Goal: Task Accomplishment & Management: Use online tool/utility

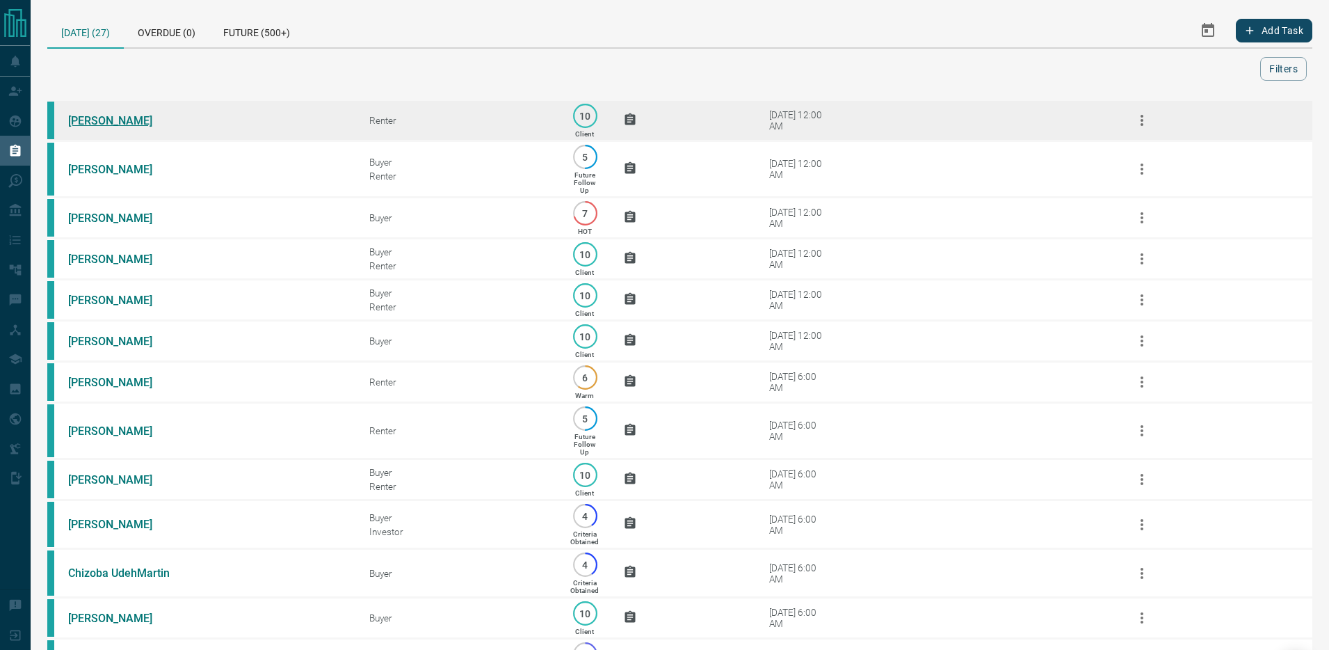
click at [100, 122] on link "[PERSON_NAME]" at bounding box center [120, 120] width 104 height 13
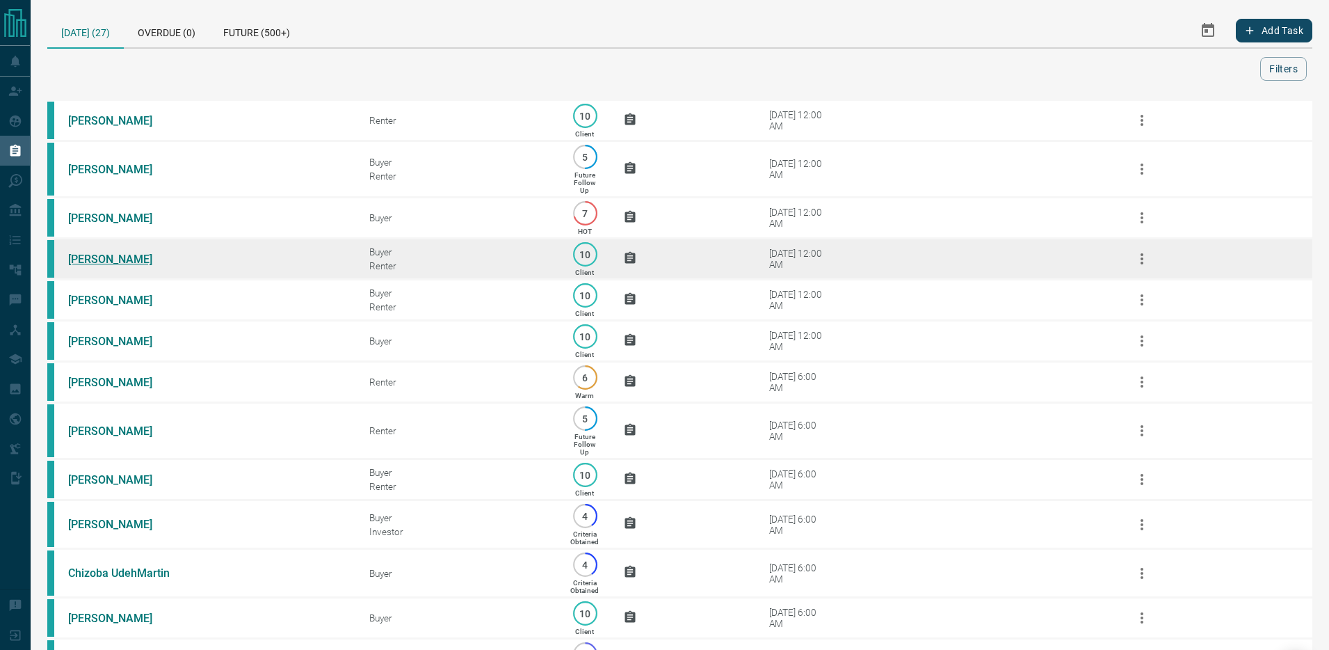
click at [102, 262] on link "[PERSON_NAME]" at bounding box center [120, 259] width 104 height 13
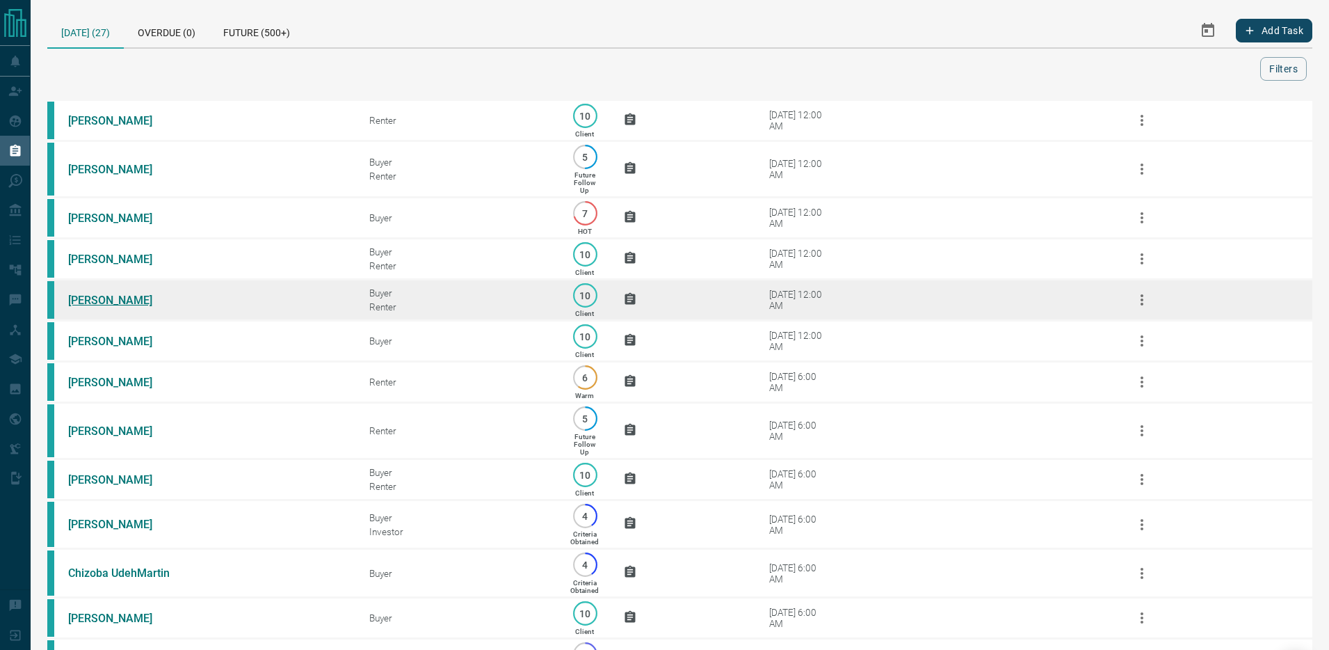
click at [104, 298] on link "[PERSON_NAME]" at bounding box center [120, 300] width 104 height 13
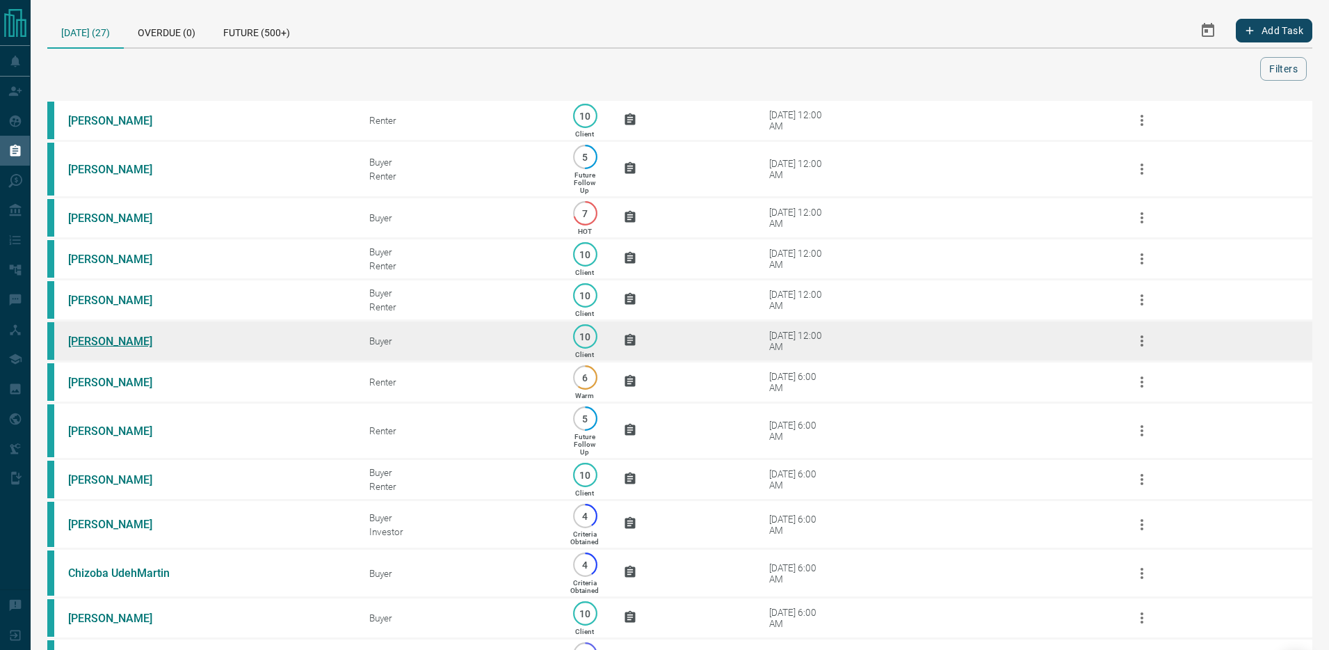
click at [105, 339] on link "Andrew Fleshner" at bounding box center [120, 341] width 104 height 13
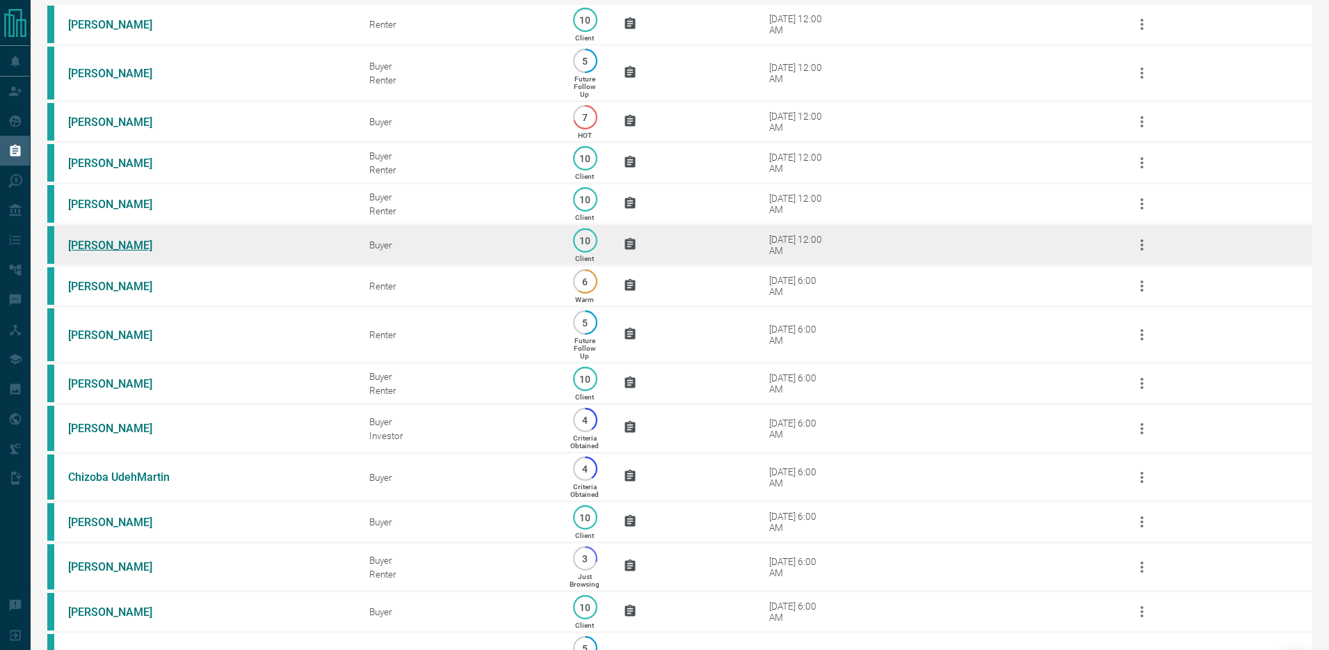
scroll to position [191, 0]
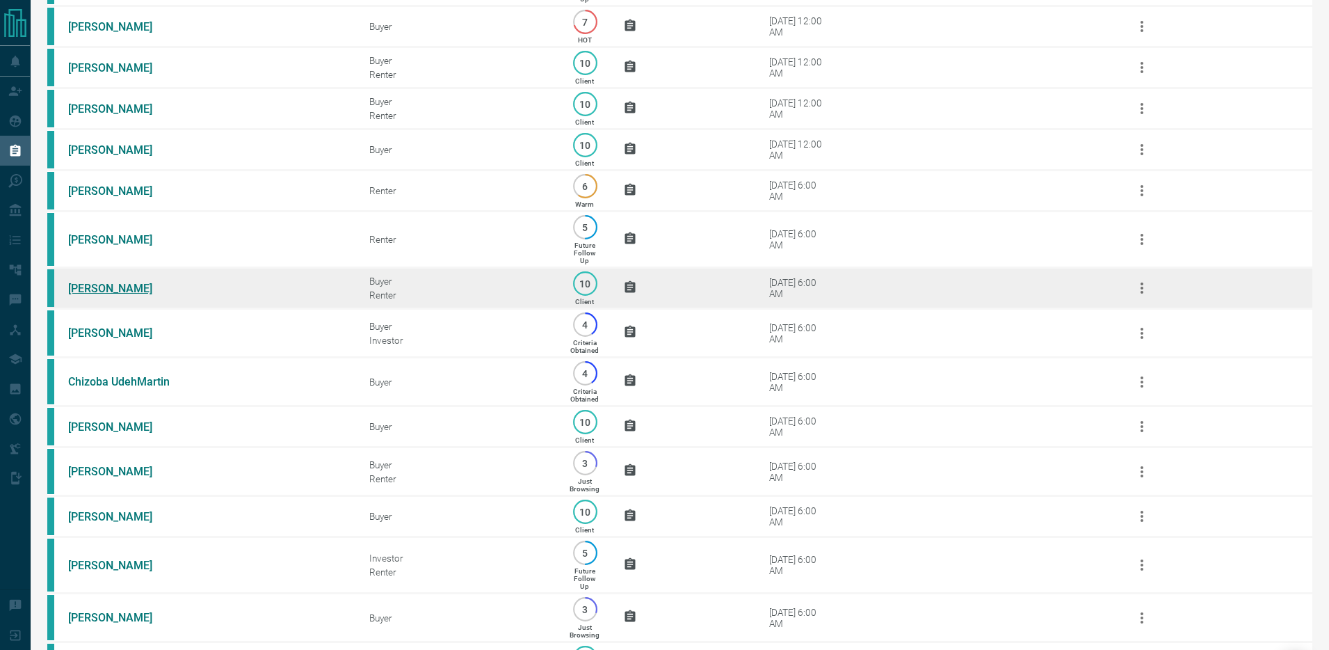
click at [102, 289] on link "Wadie Ibrahim" at bounding box center [120, 288] width 104 height 13
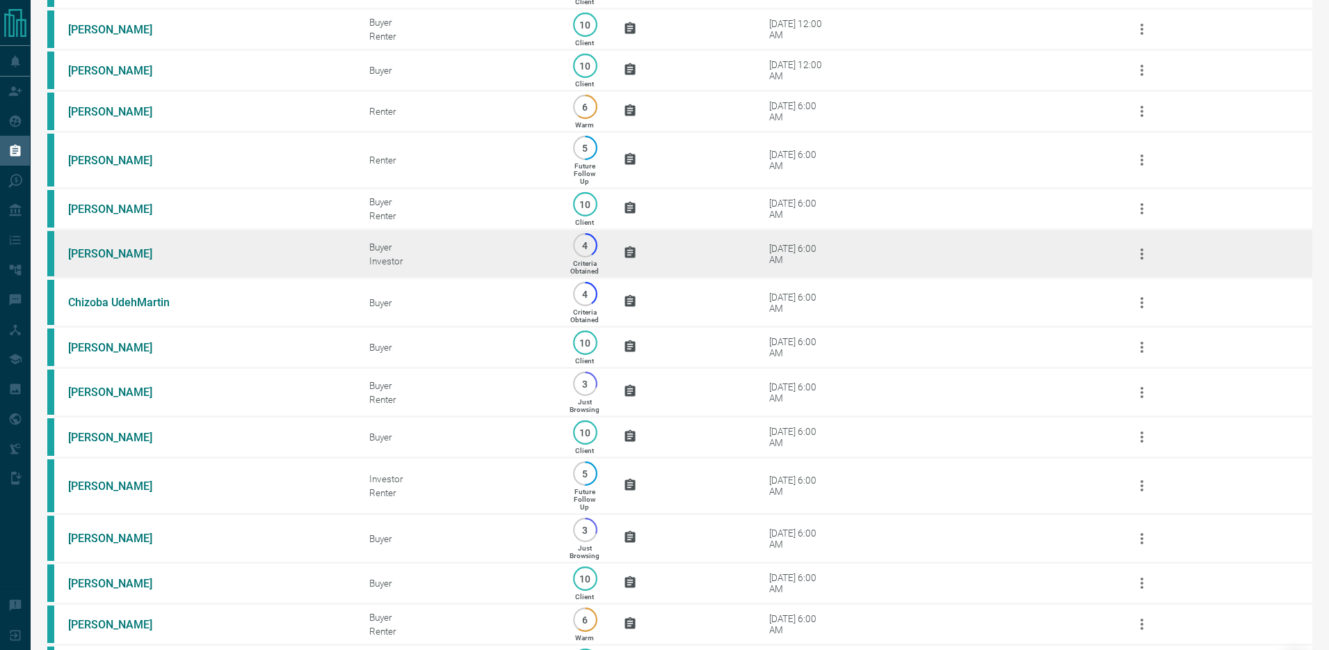
scroll to position [287, 0]
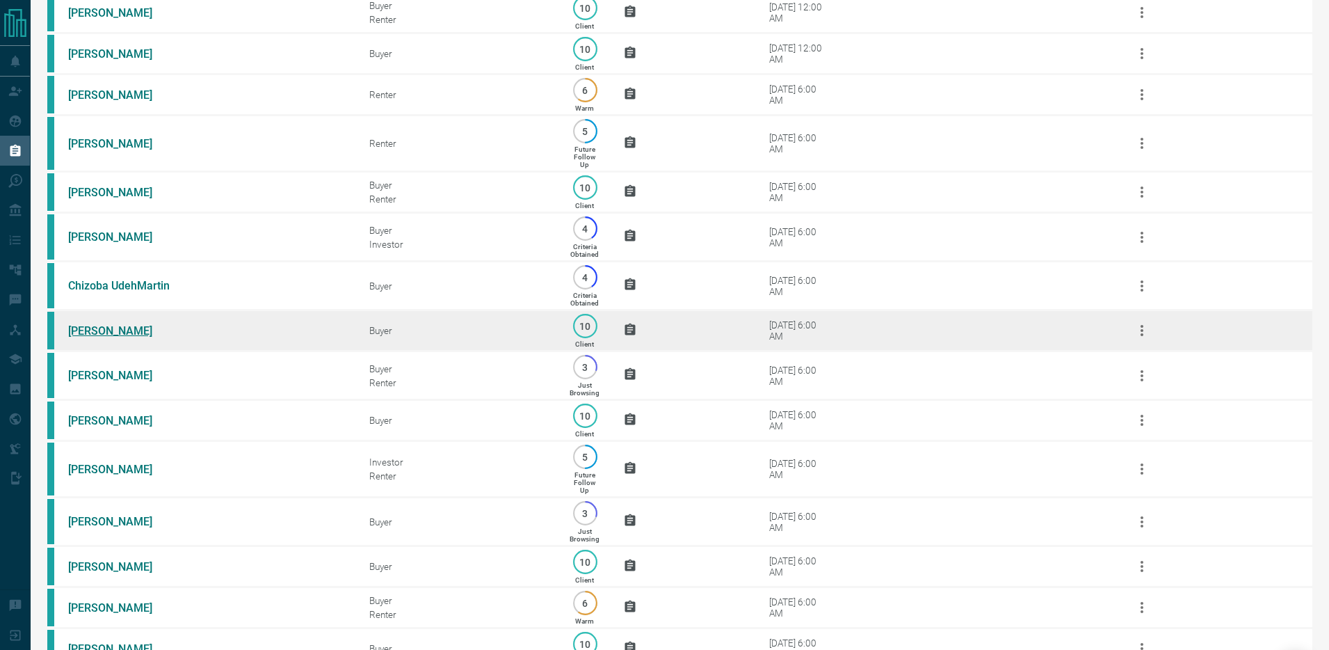
click at [113, 330] on link "Elaine Martyn" at bounding box center [120, 330] width 104 height 13
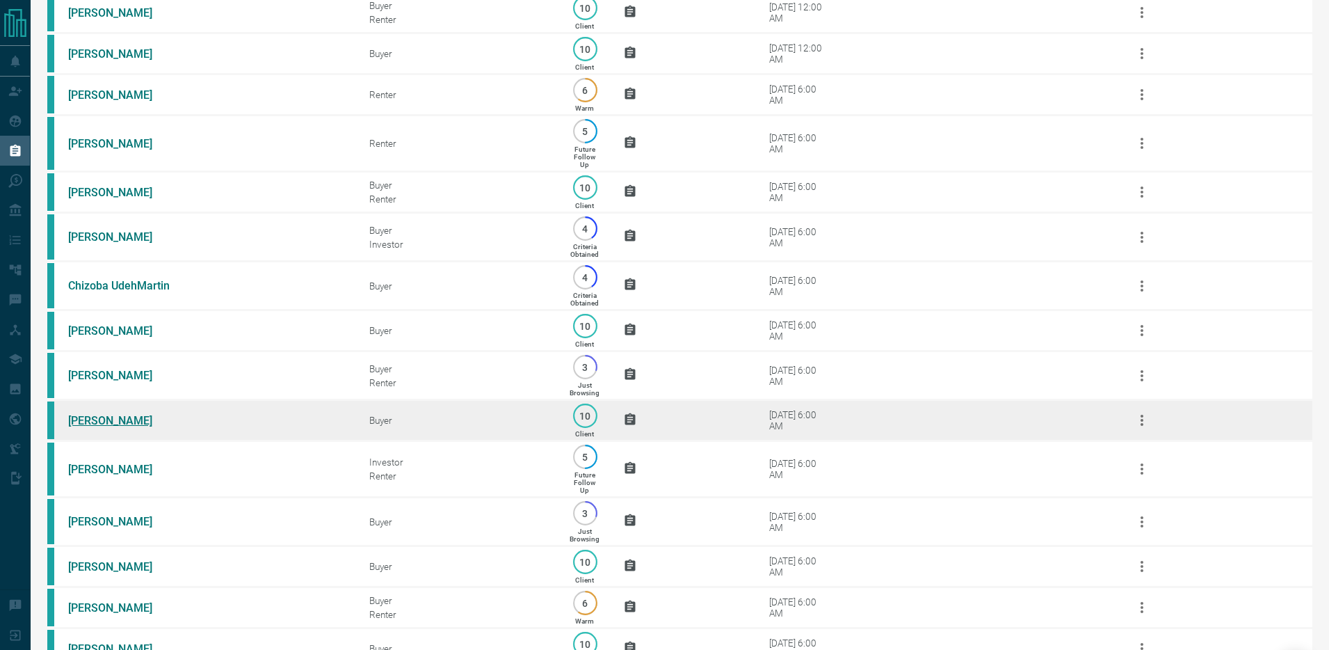
click at [109, 420] on link "Tracy Fernandes" at bounding box center [120, 420] width 104 height 13
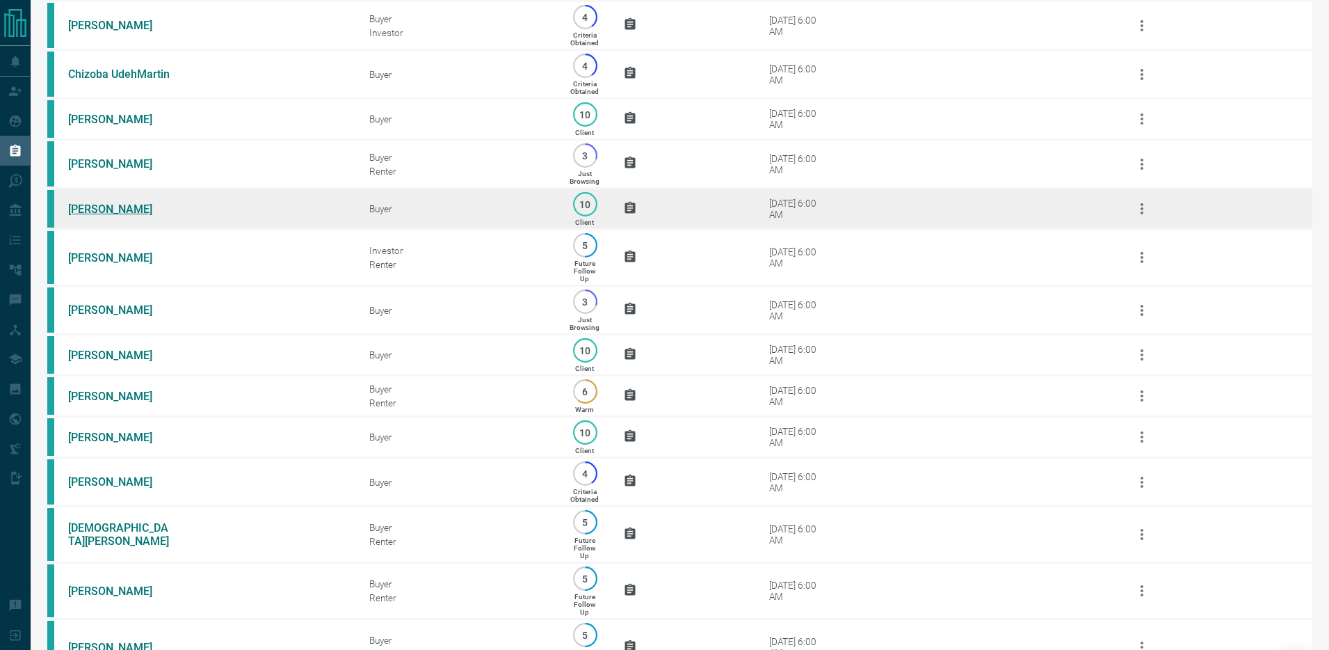
scroll to position [527, 0]
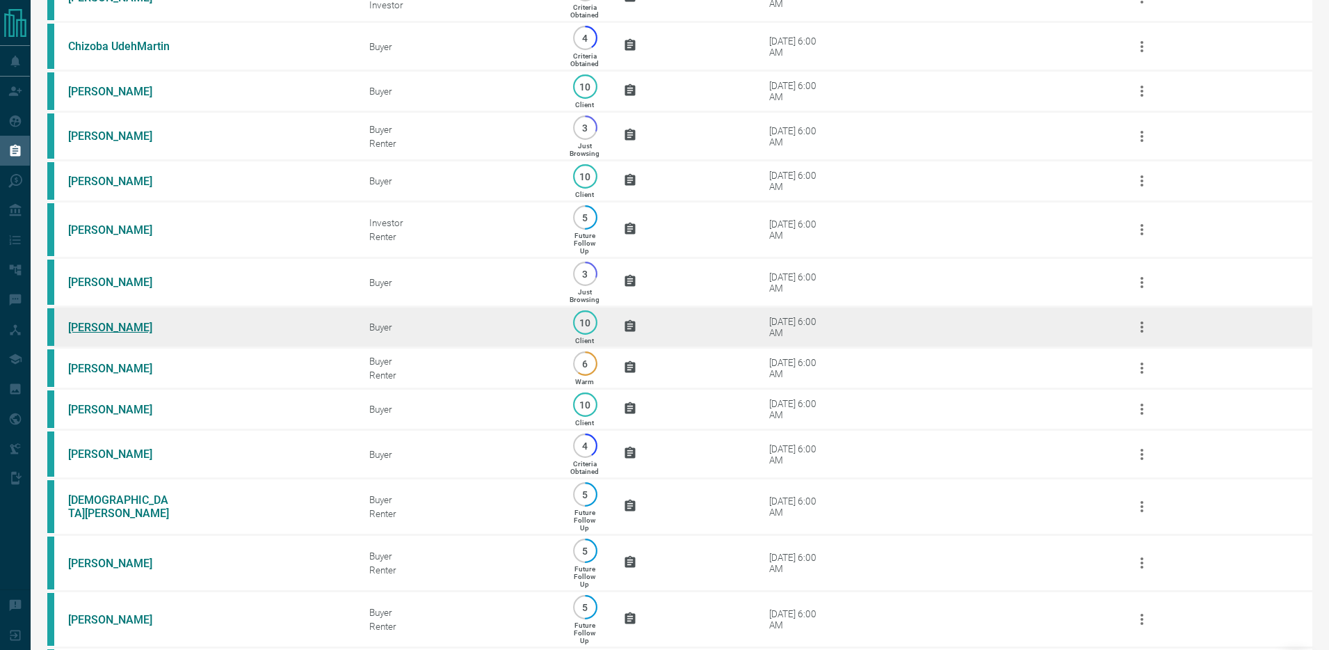
click at [102, 327] on link "Paul Sassi" at bounding box center [120, 327] width 104 height 13
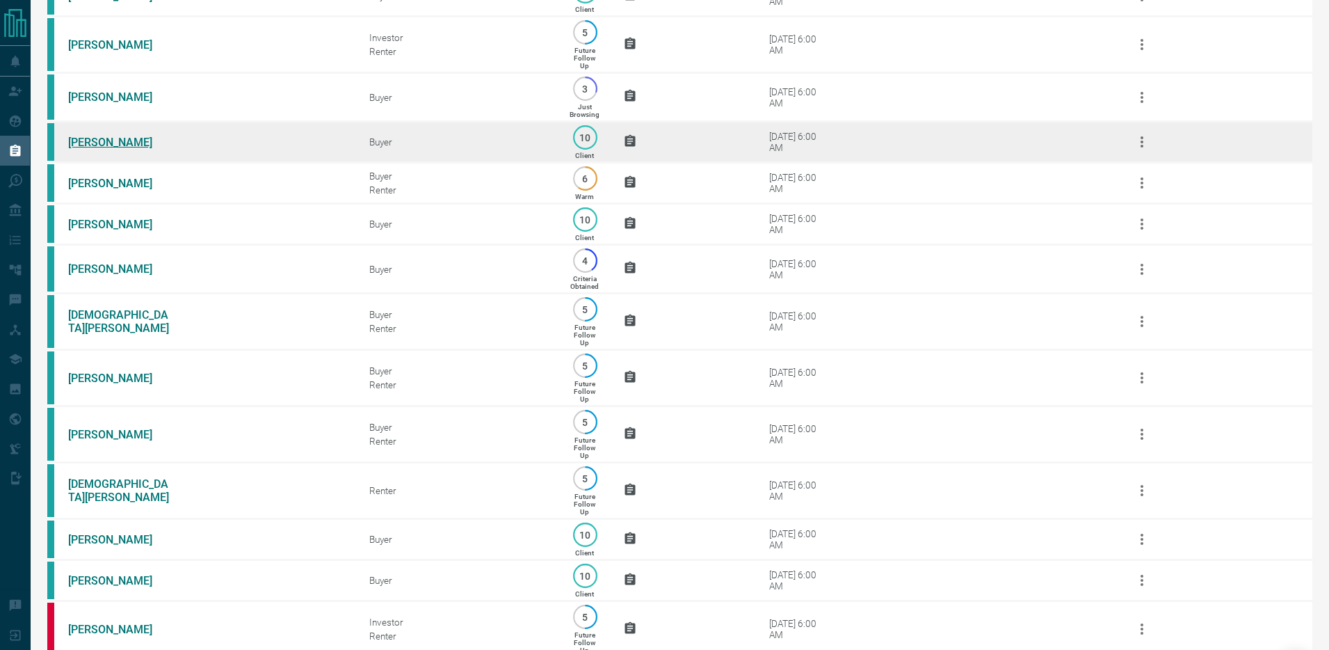
scroll to position [760, 0]
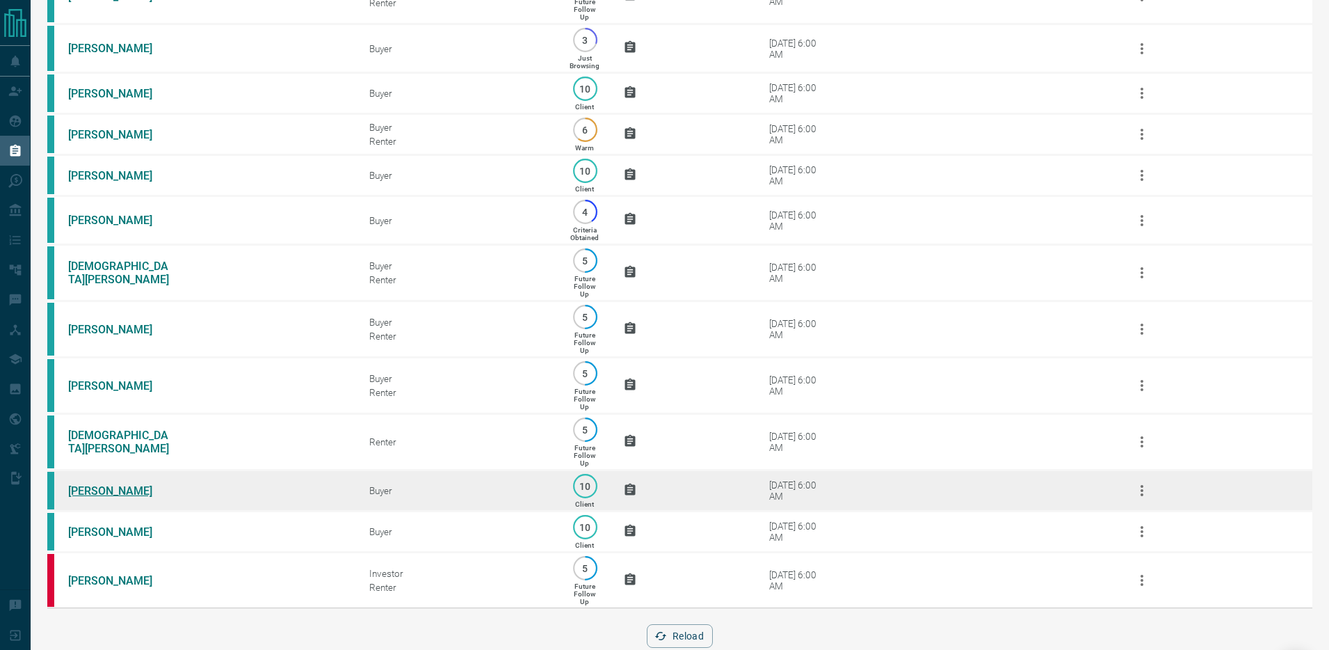
click at [83, 490] on link "Jasraj Singh" at bounding box center [120, 490] width 104 height 13
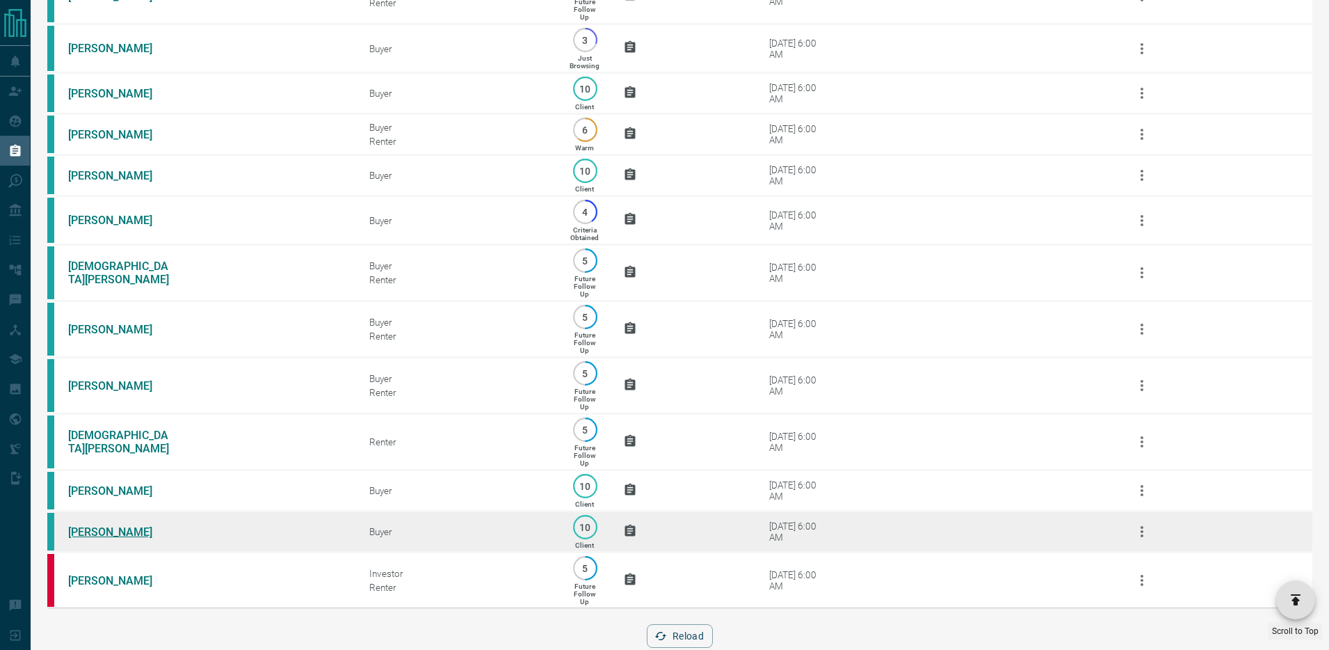
click at [86, 534] on link "Ziyaad Sayhebolay" at bounding box center [120, 531] width 104 height 13
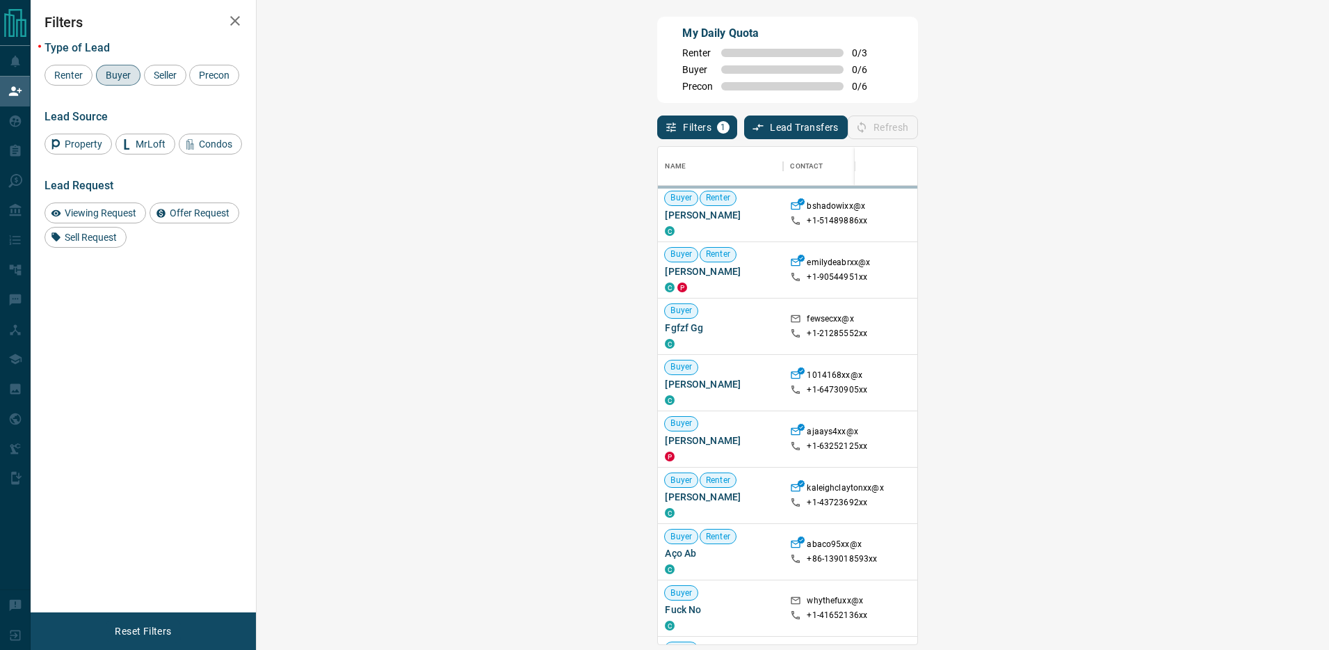
scroll to position [497, 1043]
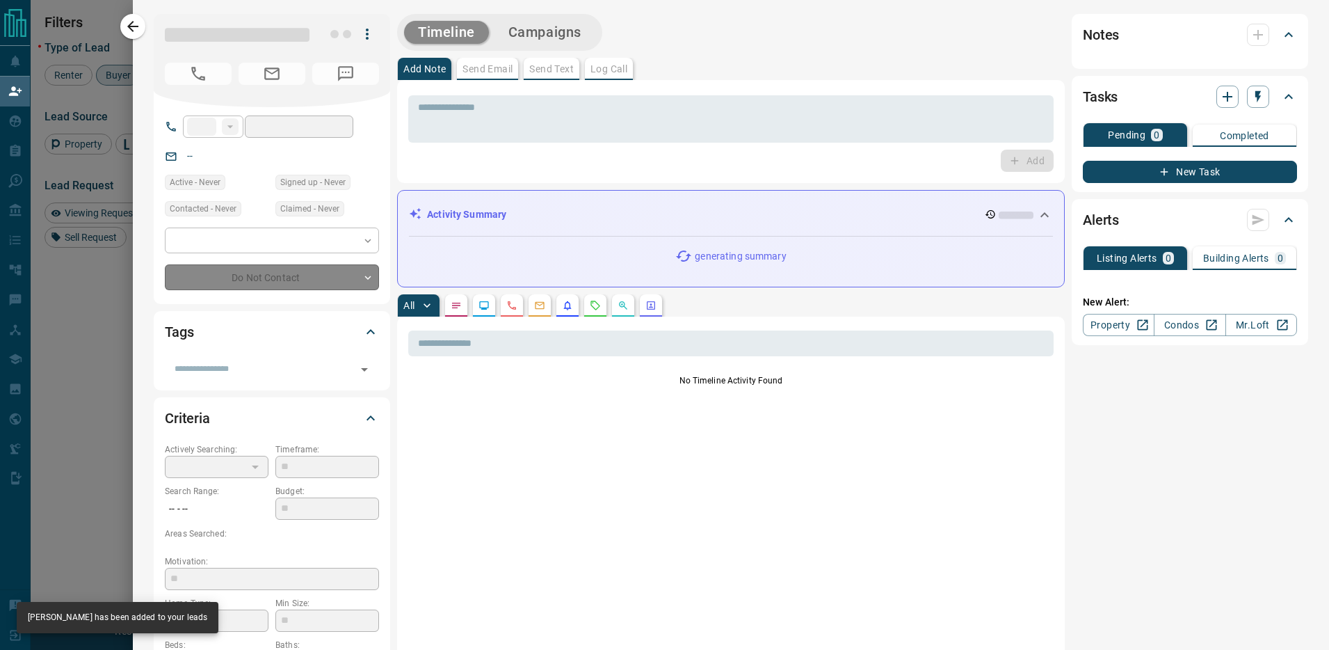
type input "**"
type input "**********"
type input "**"
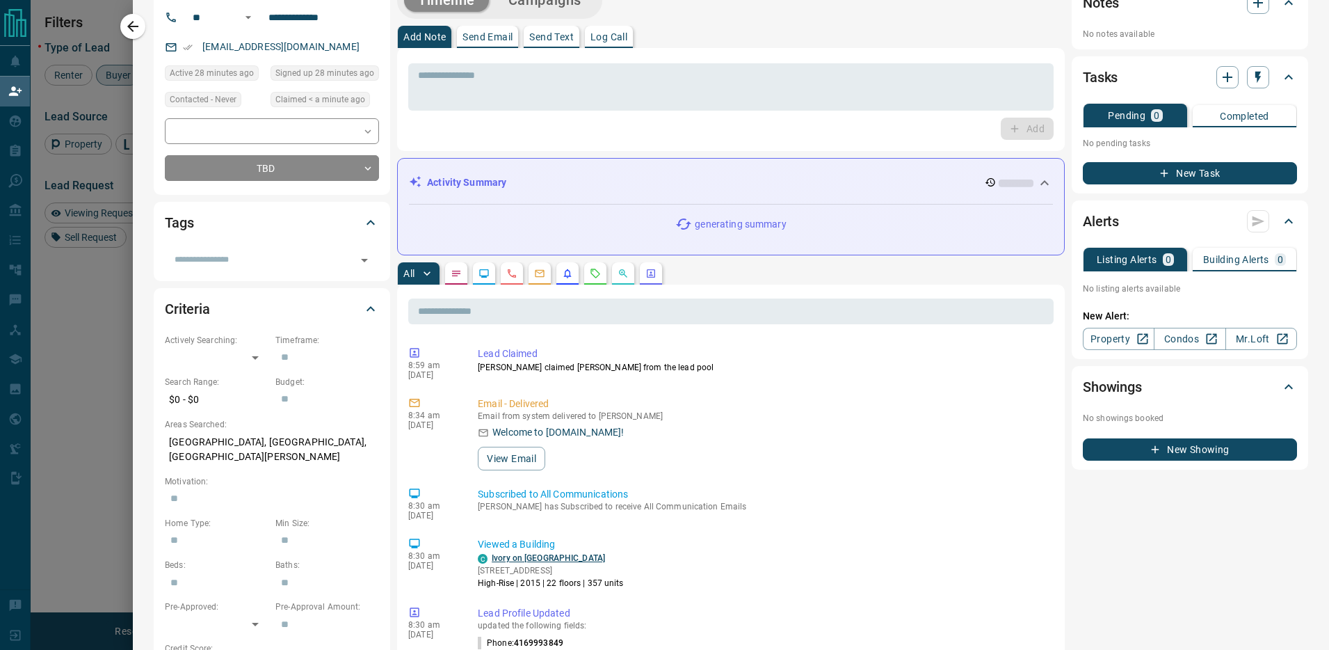
scroll to position [0, 0]
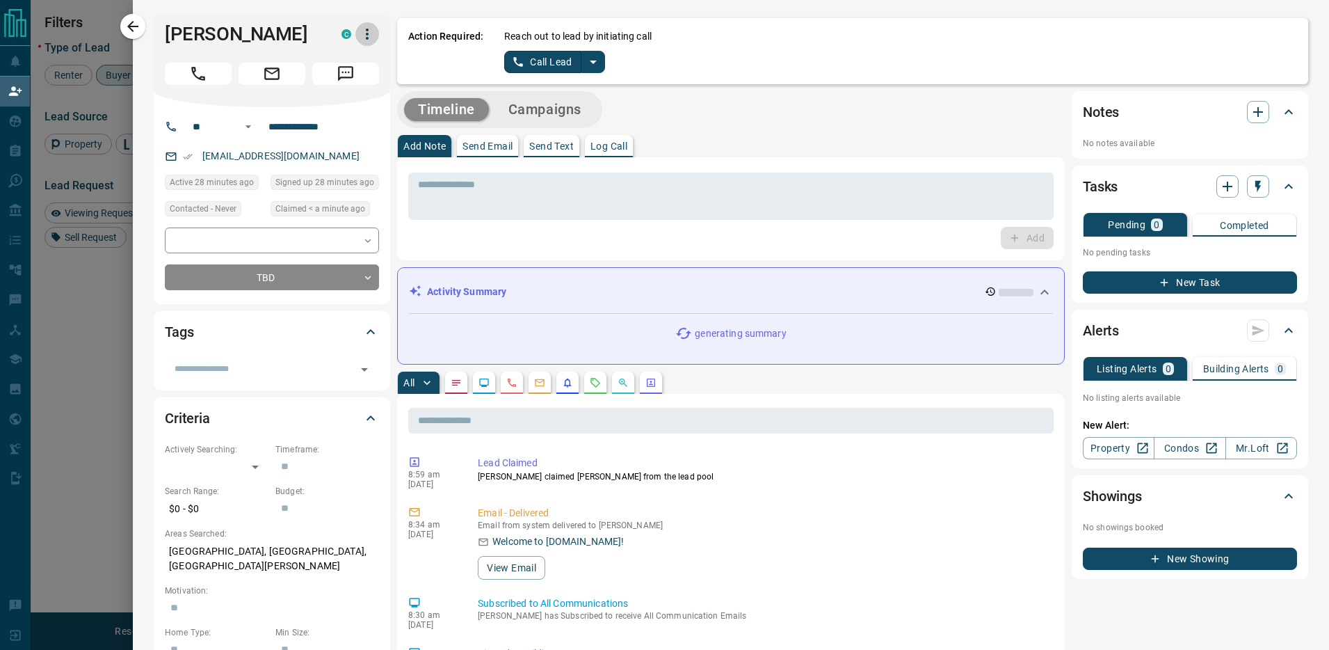
click at [366, 24] on button "button" at bounding box center [367, 34] width 24 height 24
click at [354, 62] on li "Reassign Lead" at bounding box center [339, 61] width 82 height 21
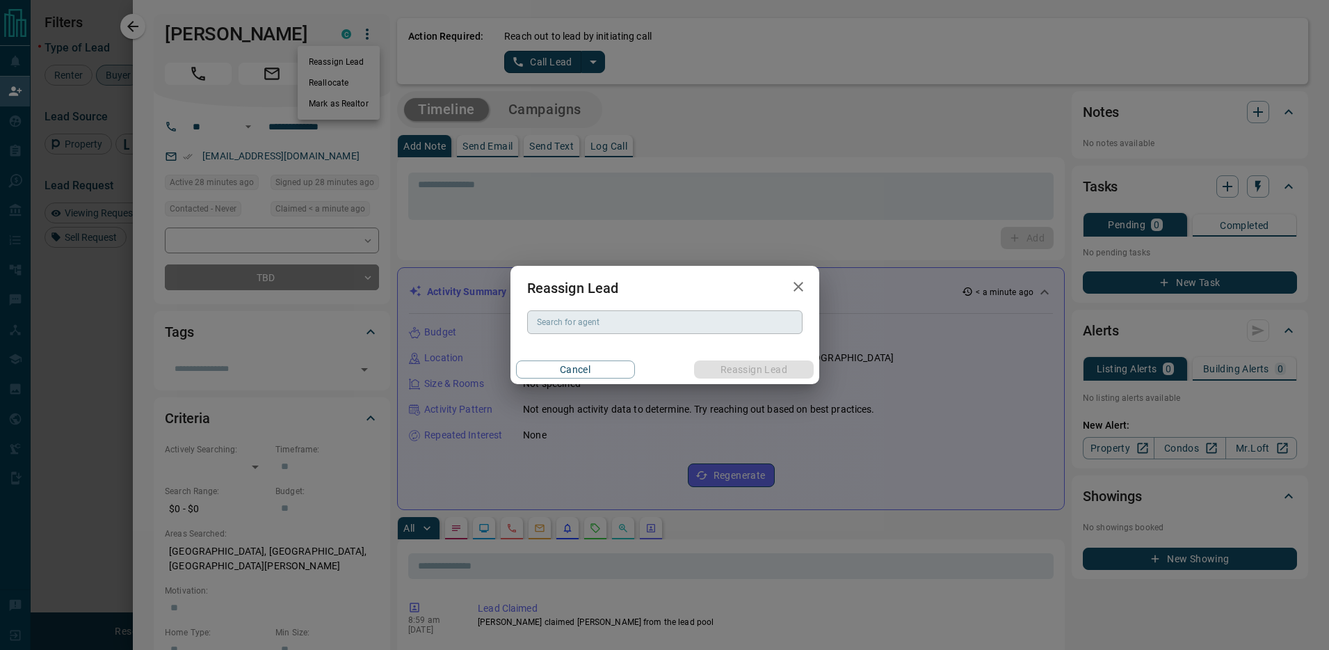
click at [582, 311] on div "Search for agent Search for agent" at bounding box center [664, 322] width 275 height 24
click at [614, 351] on li "[PERSON_NAME] [PERSON_NAME]" at bounding box center [664, 349] width 275 height 21
type input "**********"
click at [767, 367] on button "Reassign Lead" at bounding box center [753, 369] width 119 height 18
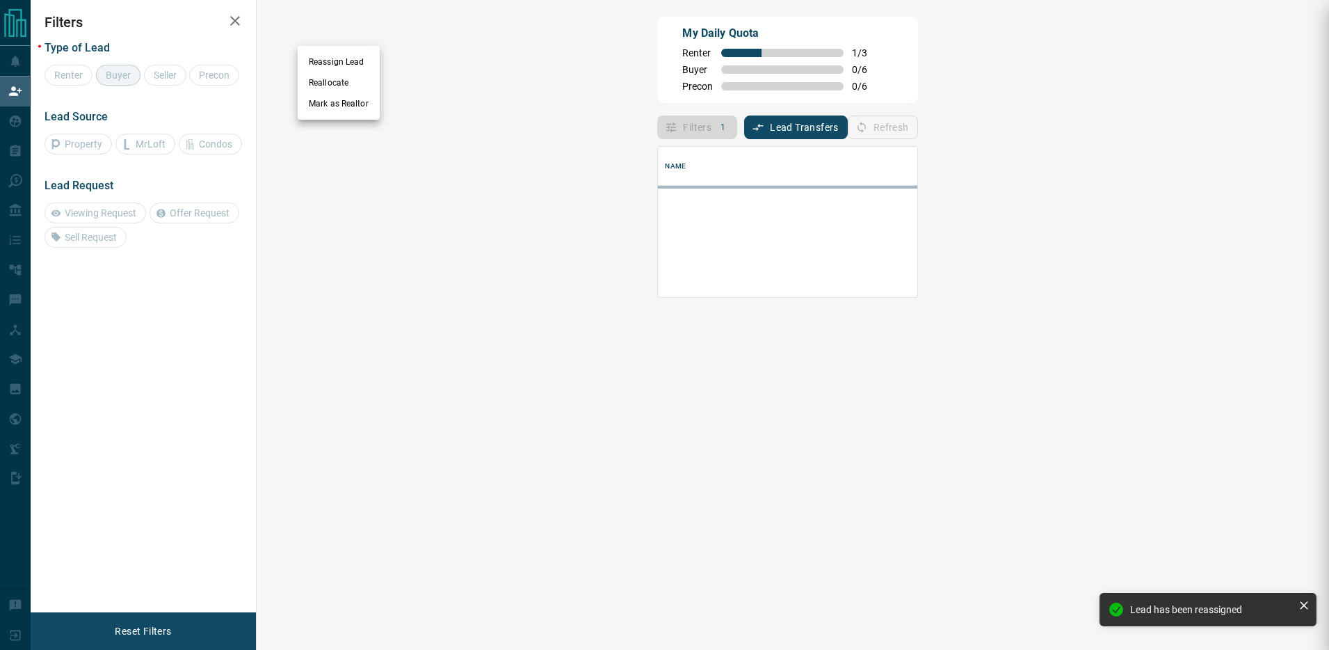
scroll to position [95, 1043]
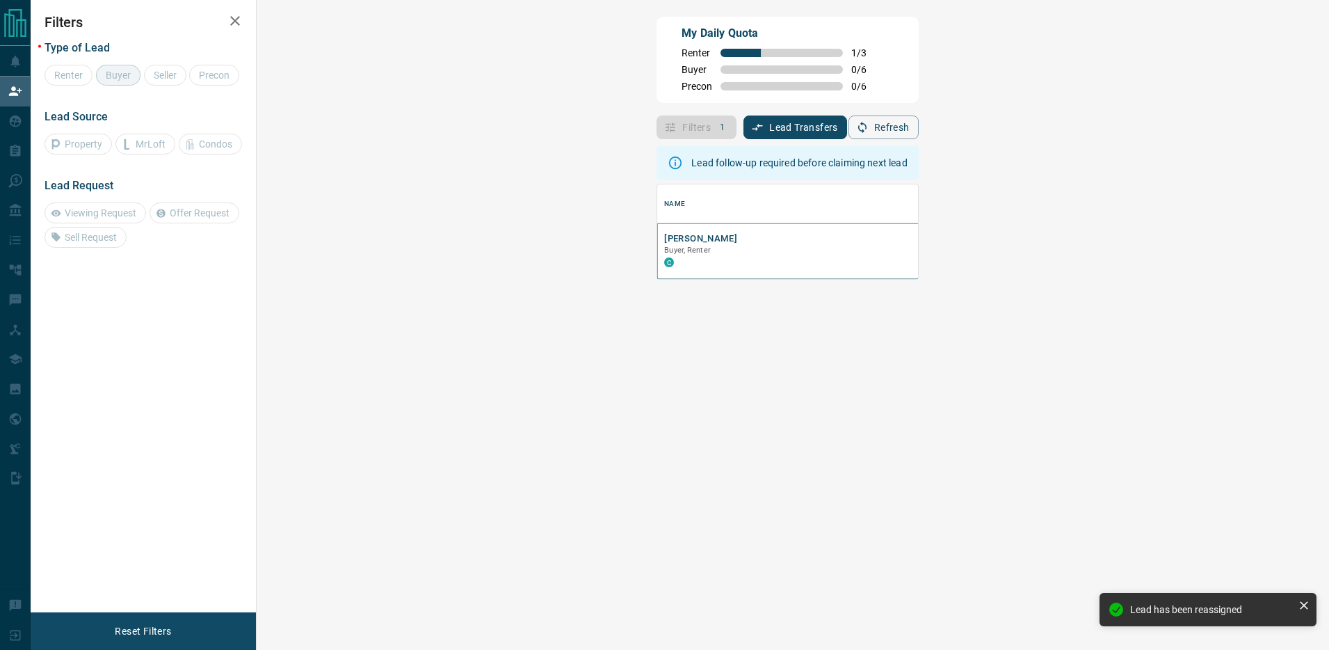
click at [664, 241] on button "[PERSON_NAME]" at bounding box center [700, 238] width 73 height 13
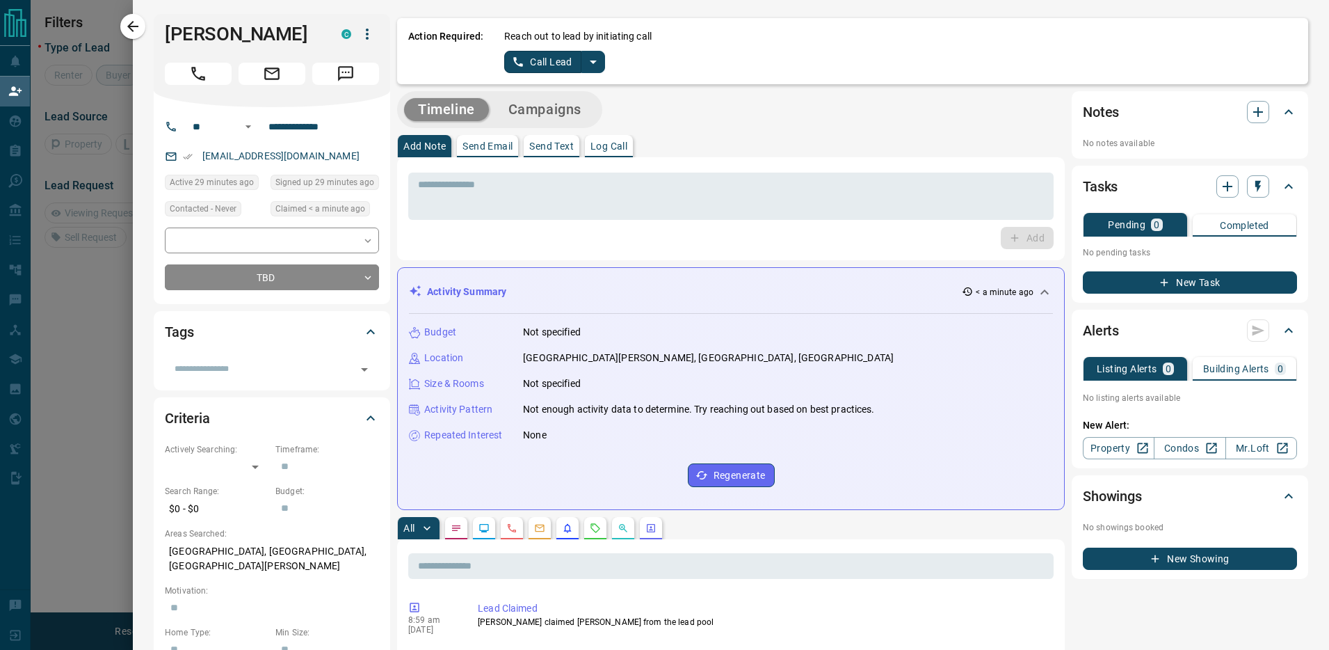
click at [595, 61] on icon "split button" at bounding box center [593, 62] width 17 height 17
click at [549, 115] on li "Log Manual Call" at bounding box center [553, 109] width 85 height 21
click at [540, 65] on button "Log Manual Call" at bounding box center [550, 62] width 92 height 22
click at [512, 49] on div "Did you connect with the lead? Yes No" at bounding box center [900, 50] width 793 height 43
click at [515, 60] on button "Yes" at bounding box center [518, 62] width 28 height 22
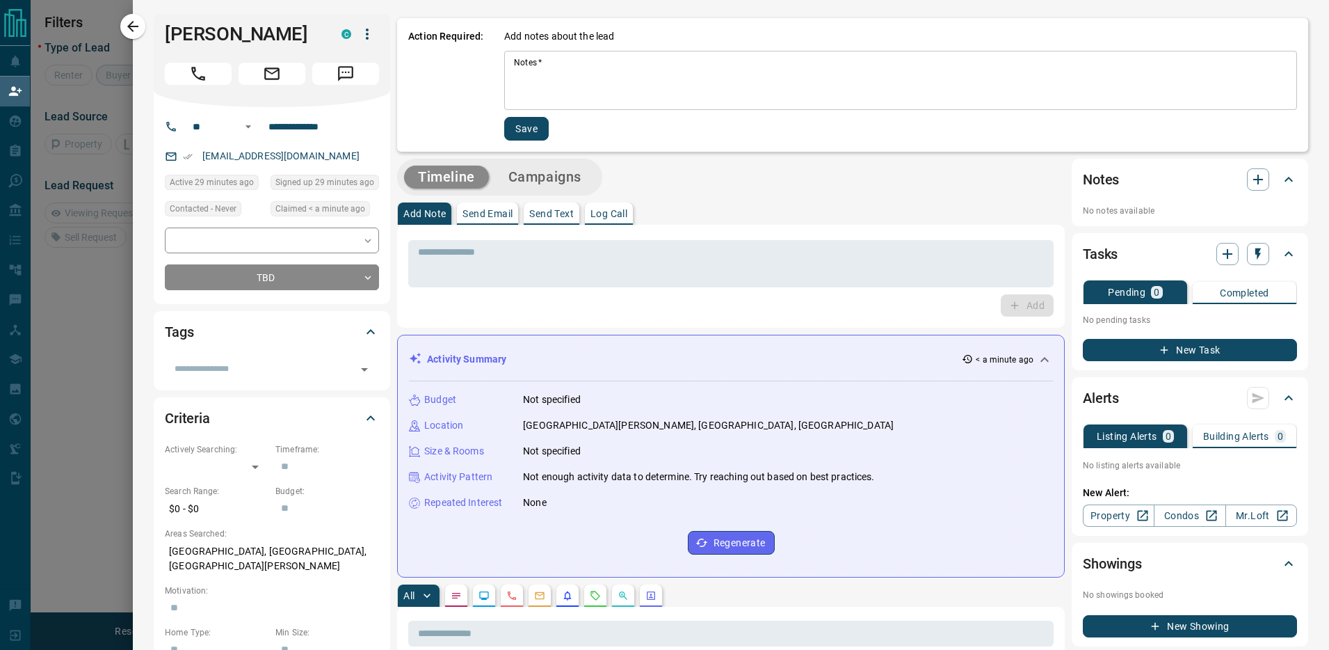
click at [523, 78] on textarea "Notes   *" at bounding box center [901, 80] width 774 height 47
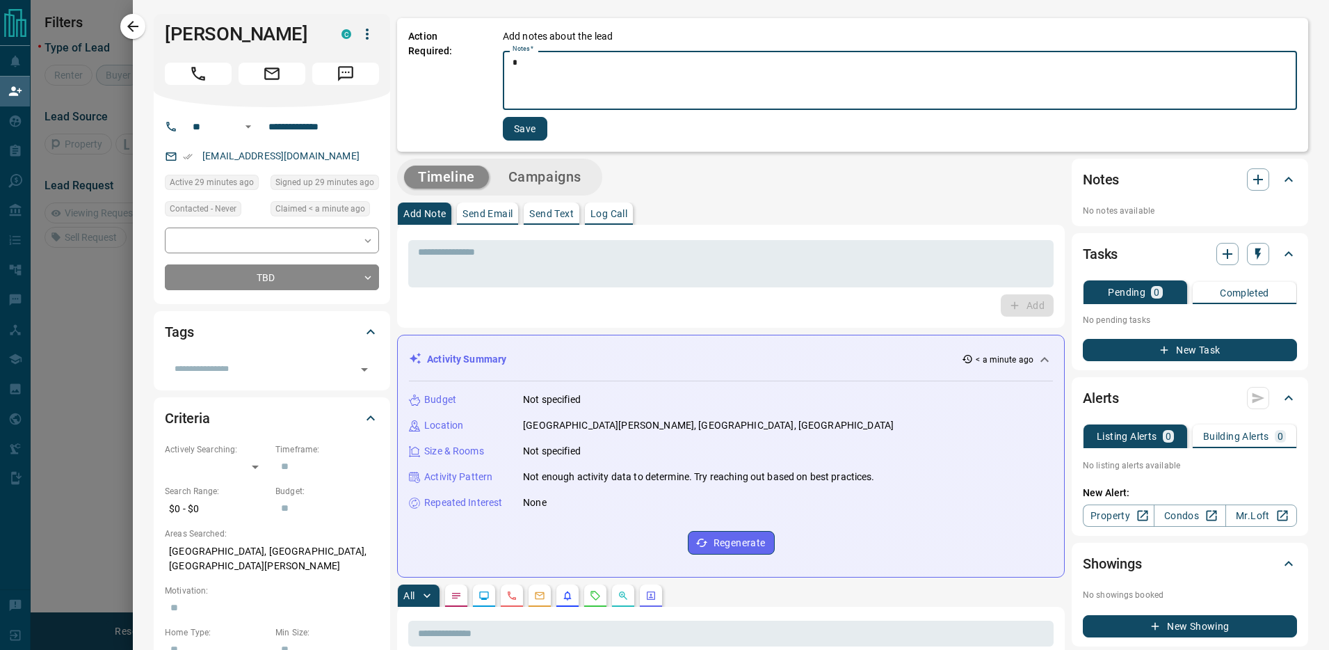
type textarea "*"
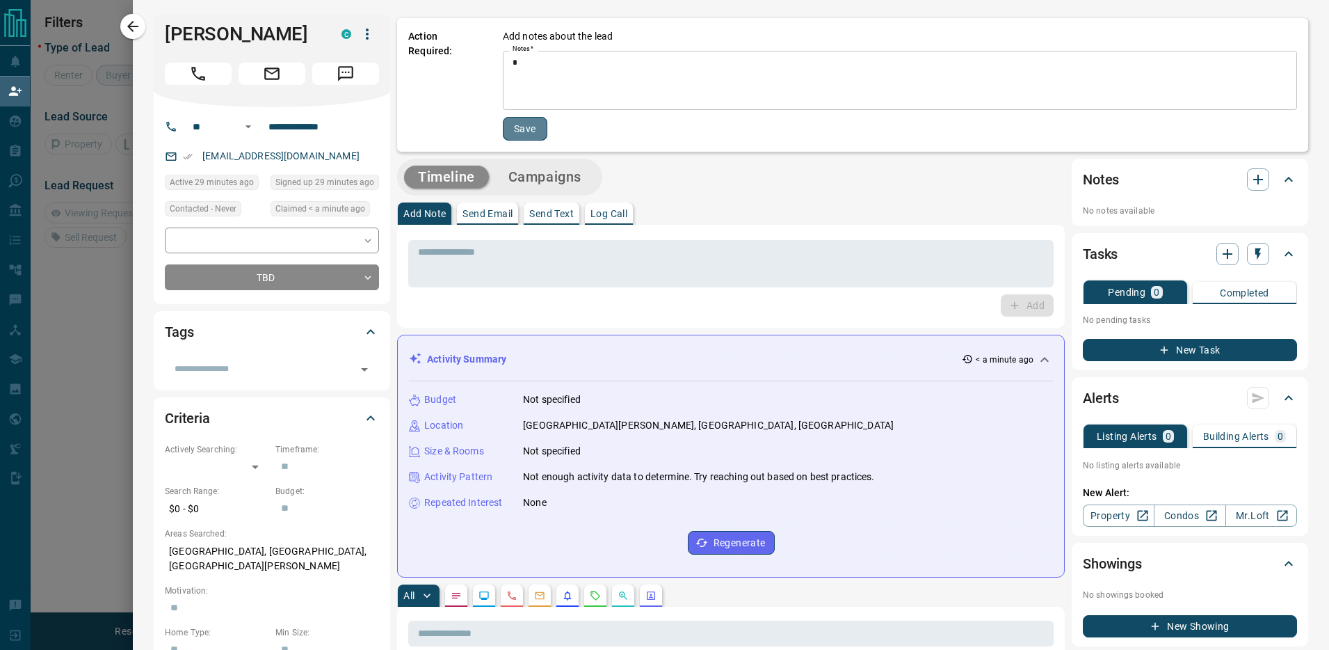
click at [525, 134] on button "Save" at bounding box center [525, 129] width 45 height 24
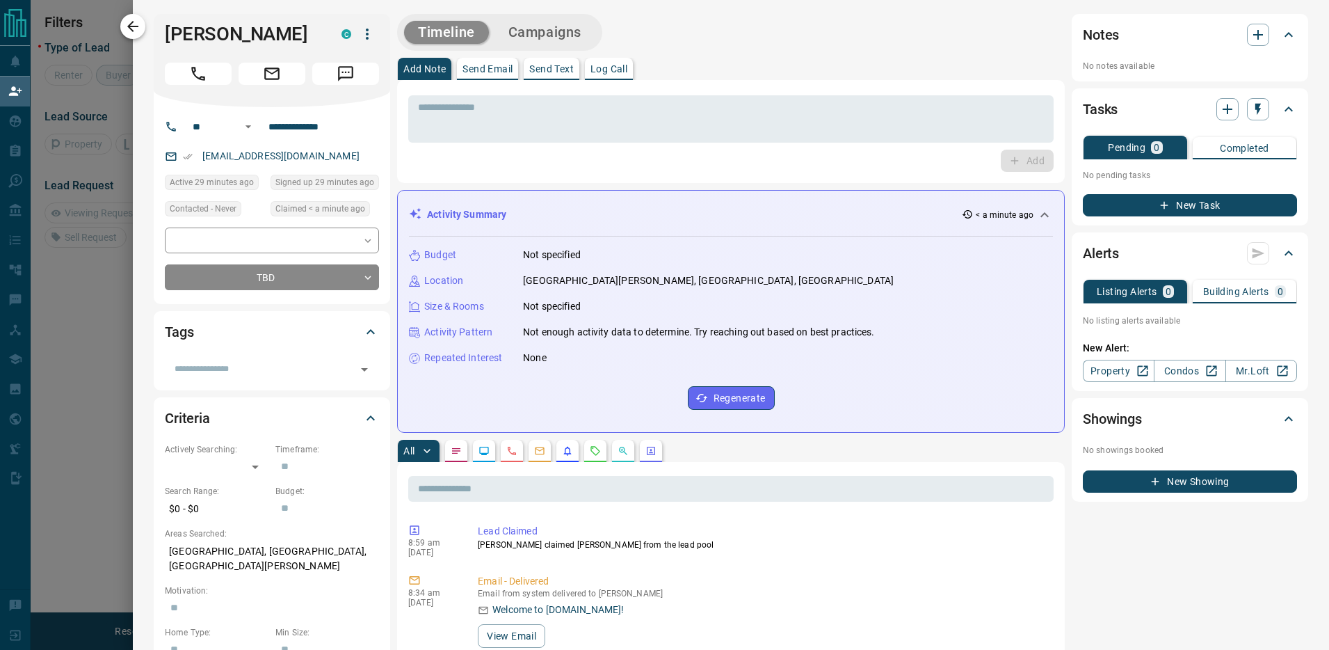
click at [138, 26] on icon "button" at bounding box center [133, 26] width 17 height 17
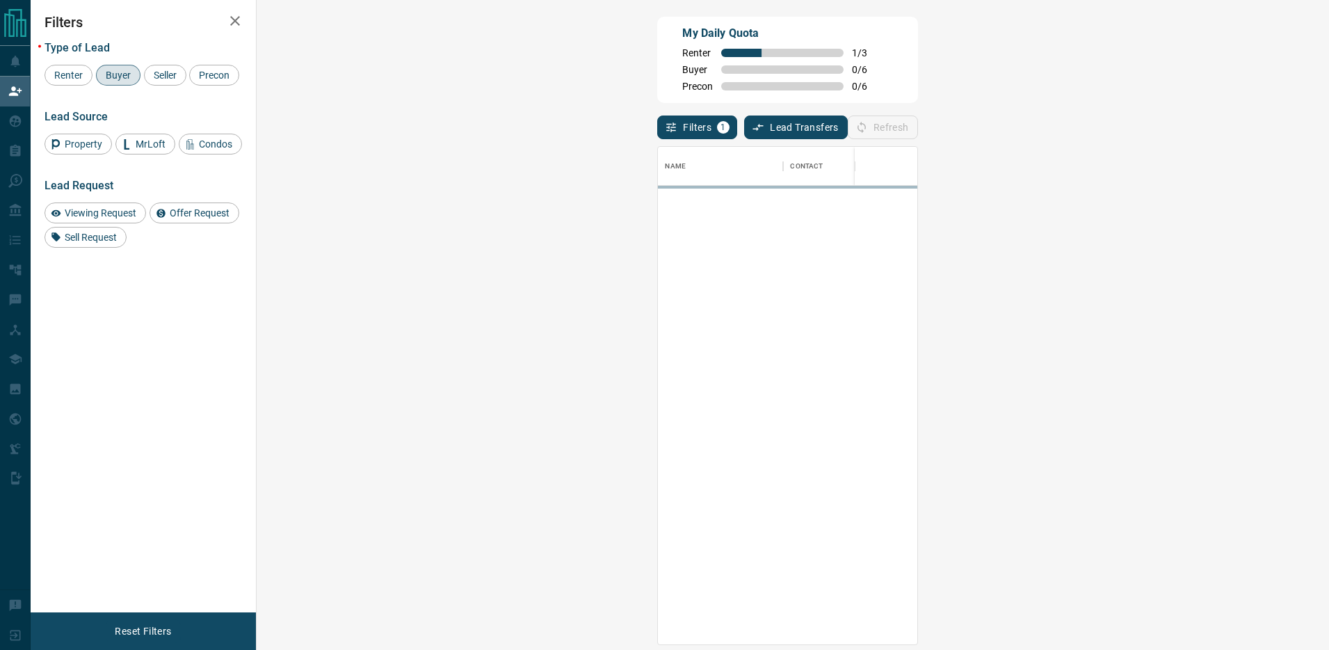
scroll to position [497, 1043]
